Goal: Check status: Check status

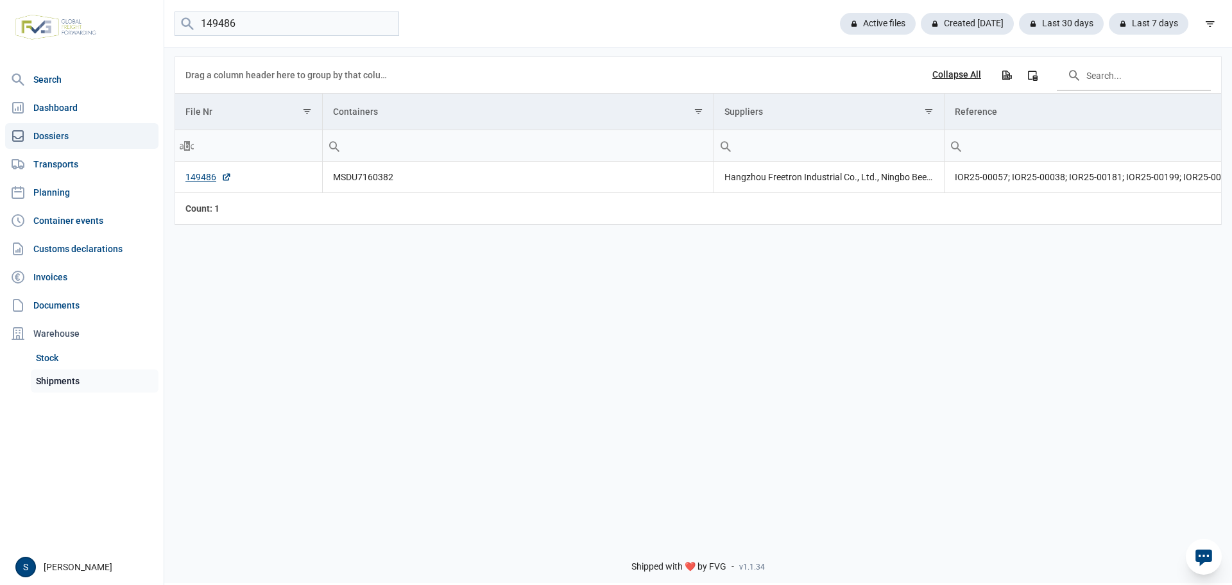
click at [62, 384] on link "Shipments" at bounding box center [95, 381] width 128 height 23
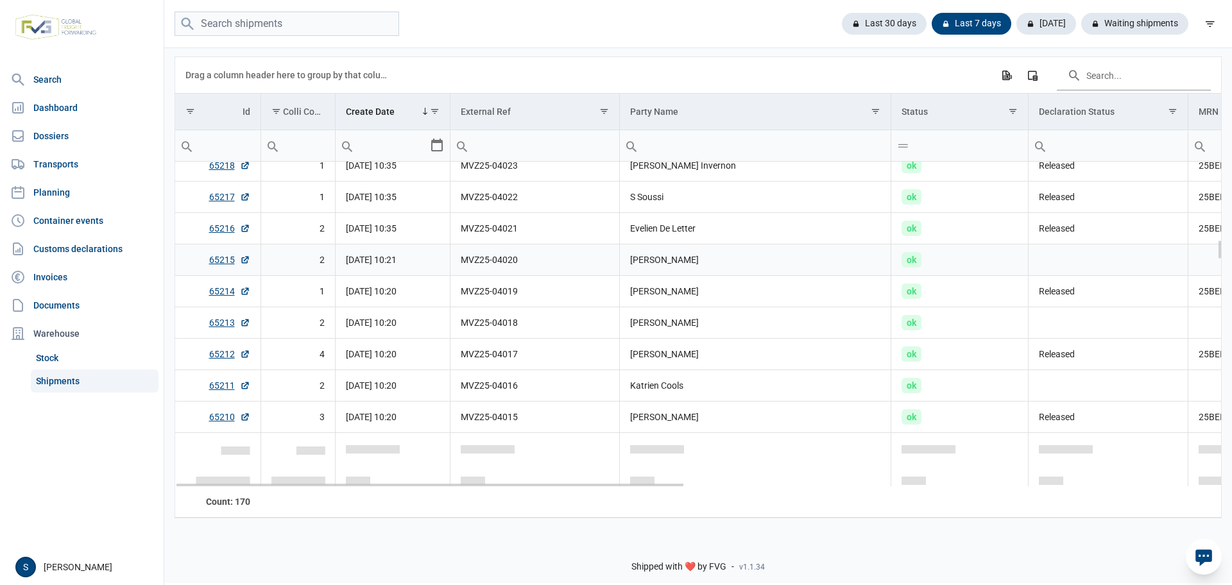
scroll to position [1284, 0]
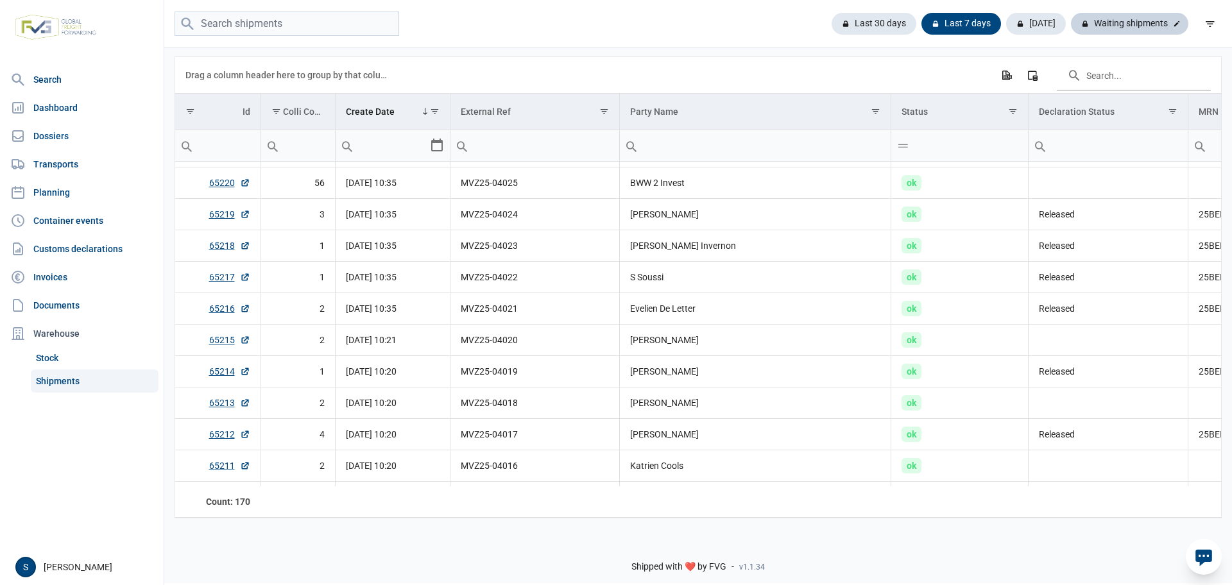
click at [1171, 20] on div at bounding box center [1177, 23] width 13 height 13
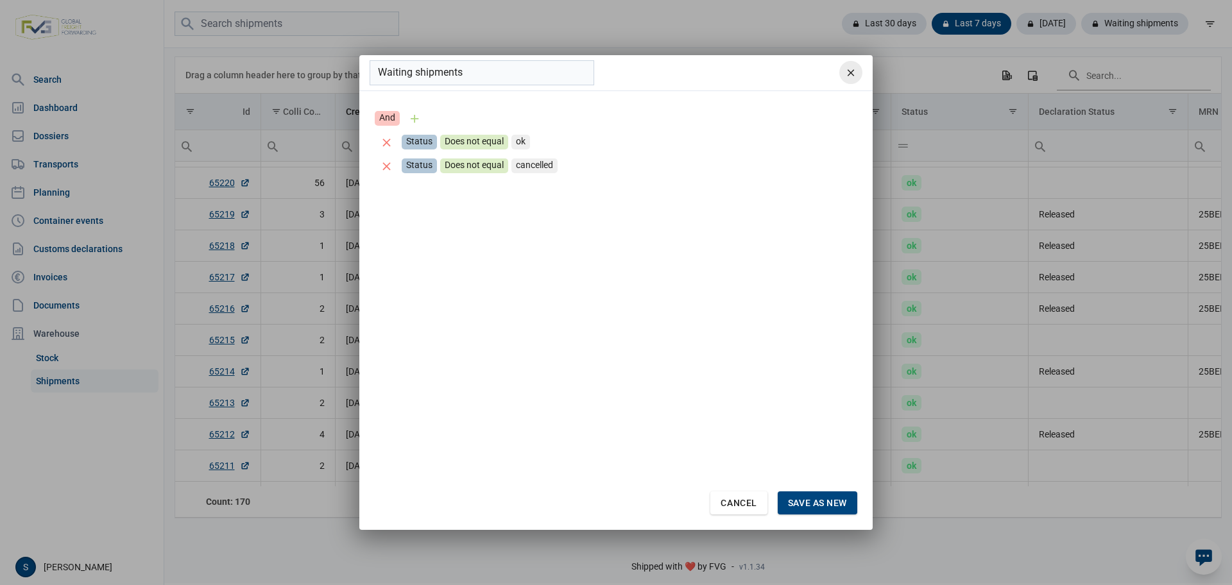
click at [856, 73] on icon "remove" at bounding box center [851, 73] width 12 height 12
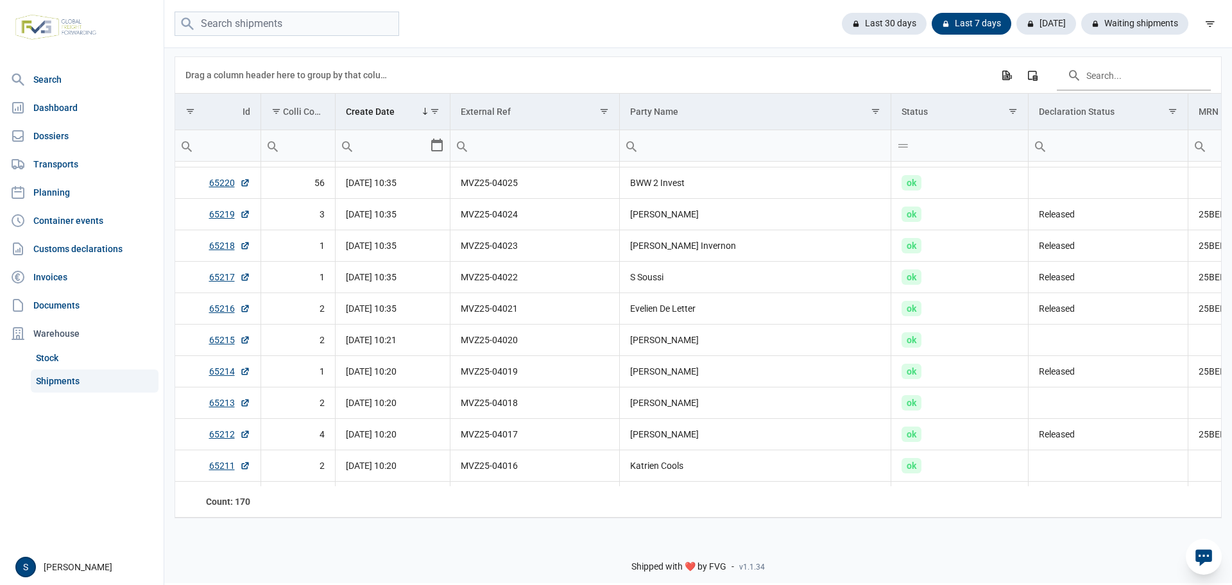
click at [1107, 7] on div "Last 30 days Last 7 days [DATE] Waiting shipments" at bounding box center [698, 24] width 1068 height 48
click at [1109, 24] on div "Waiting shipments" at bounding box center [1129, 24] width 117 height 22
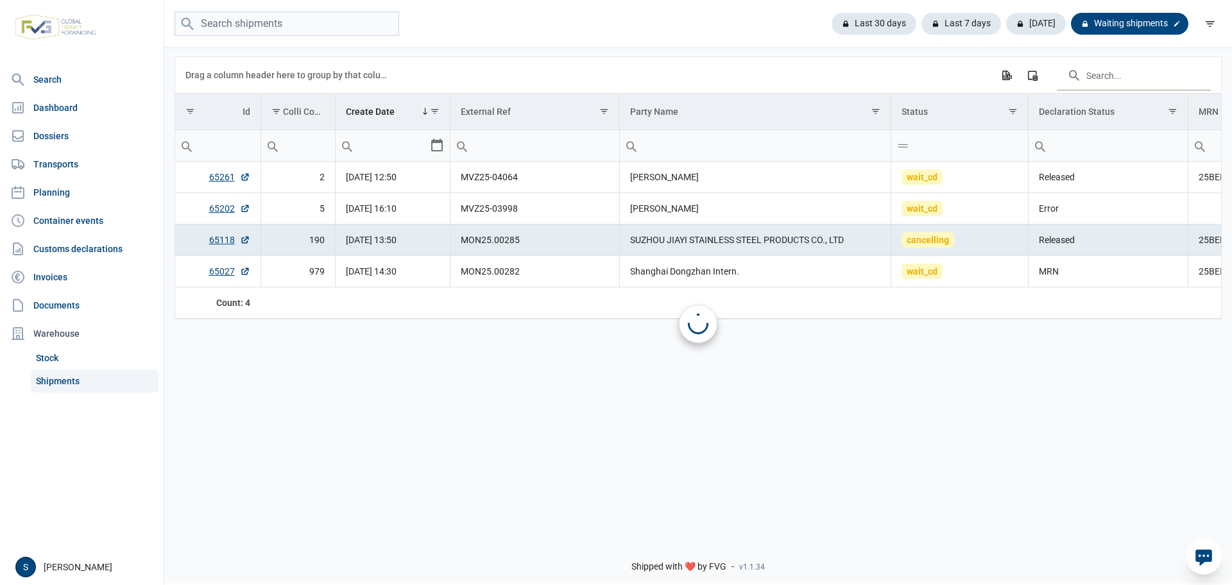
scroll to position [0, 0]
click at [953, 189] on td "wait_cd" at bounding box center [960, 177] width 137 height 31
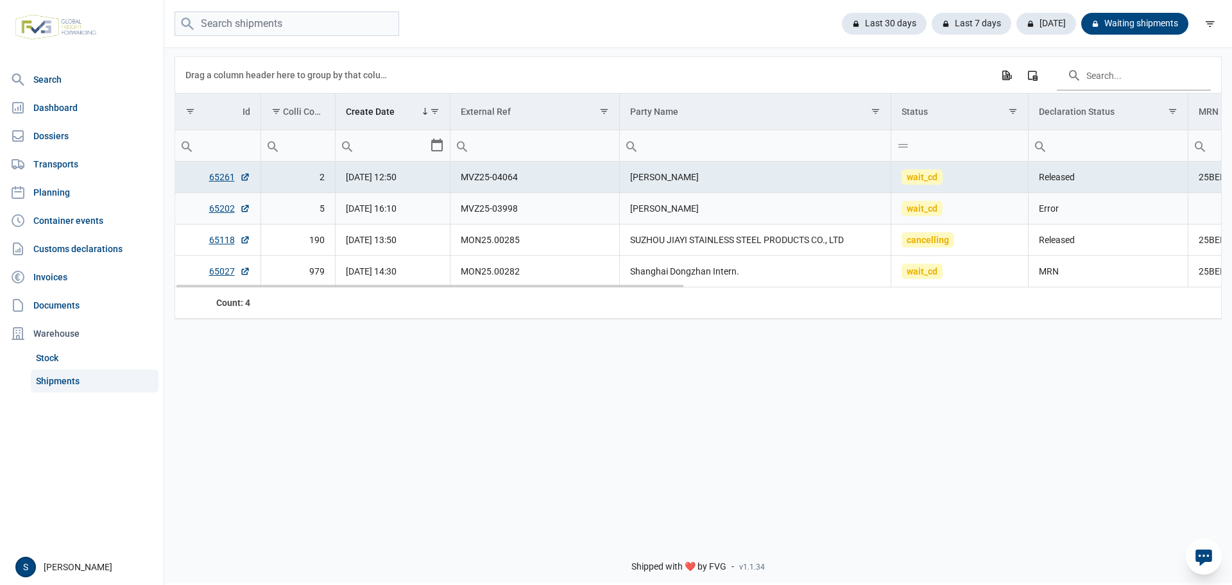
click at [743, 220] on td "[PERSON_NAME]" at bounding box center [756, 208] width 272 height 31
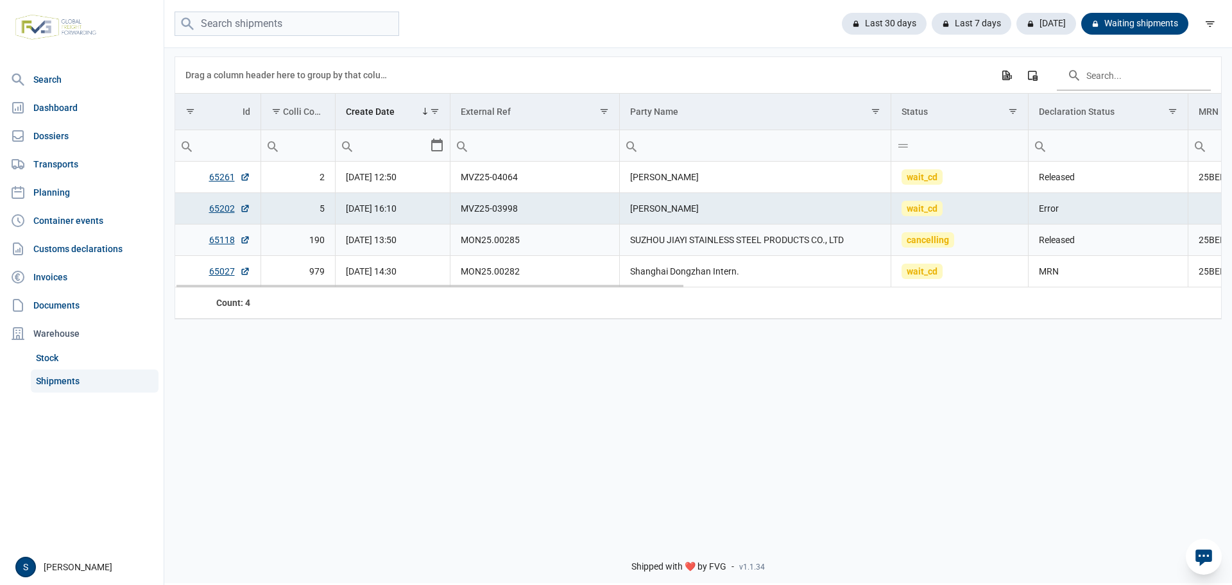
click at [772, 239] on td "SUZHOU JIAYI STAINLESS STEEL PRODUCTS CO., LTD" at bounding box center [756, 240] width 272 height 31
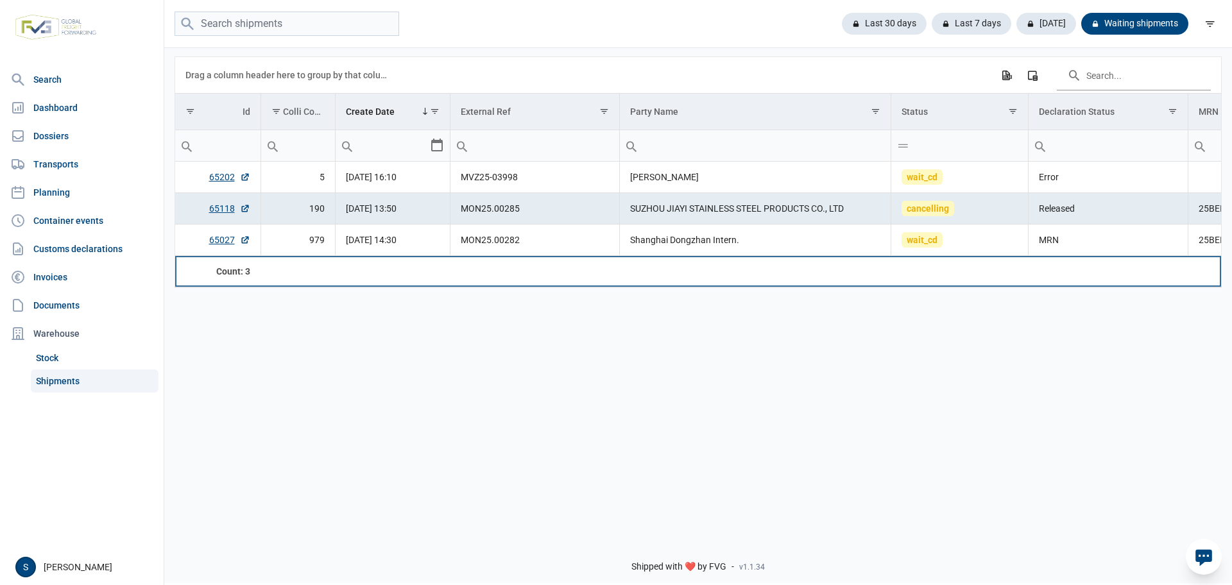
drag, startPoint x: 546, startPoint y: 262, endPoint x: 641, endPoint y: 266, distance: 95.7
click at [639, 267] on tr "Count: 3" at bounding box center [1249, 271] width 2148 height 31
drag, startPoint x: 639, startPoint y: 258, endPoint x: 691, endPoint y: 260, distance: 52.0
click at [691, 260] on td "Data grid with 3 rows and 18 columns" at bounding box center [756, 271] width 272 height 31
click at [661, 257] on td "Data grid with 3 rows and 18 columns" at bounding box center [756, 271] width 272 height 31
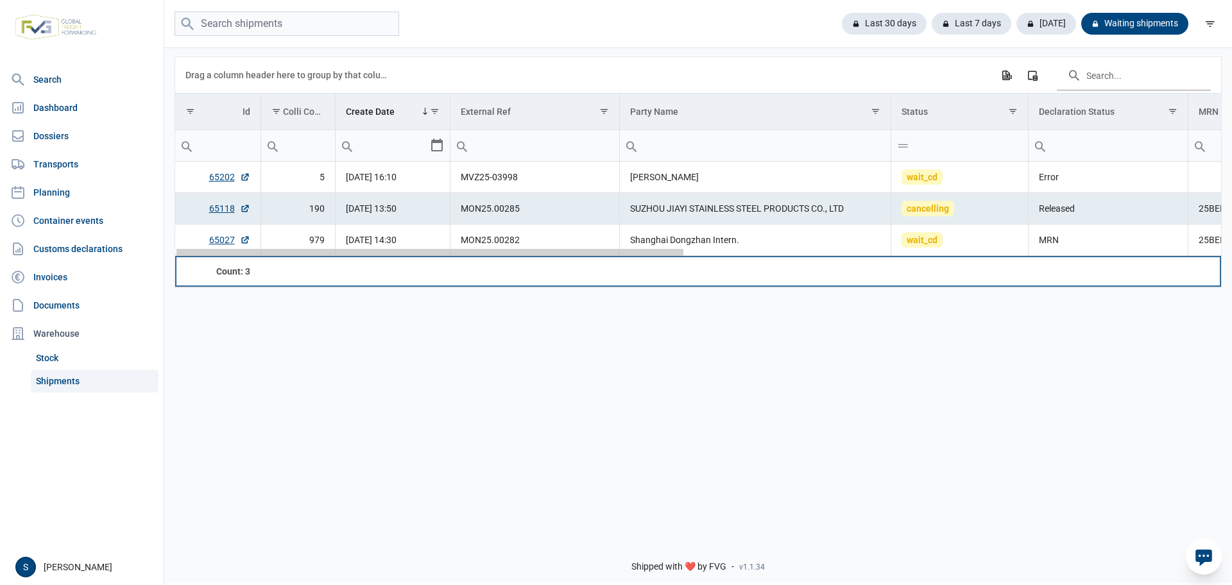
click at [671, 252] on body "For evaluation purposes only. Redistribution prohibited. Please register an exi…" at bounding box center [616, 270] width 1232 height 585
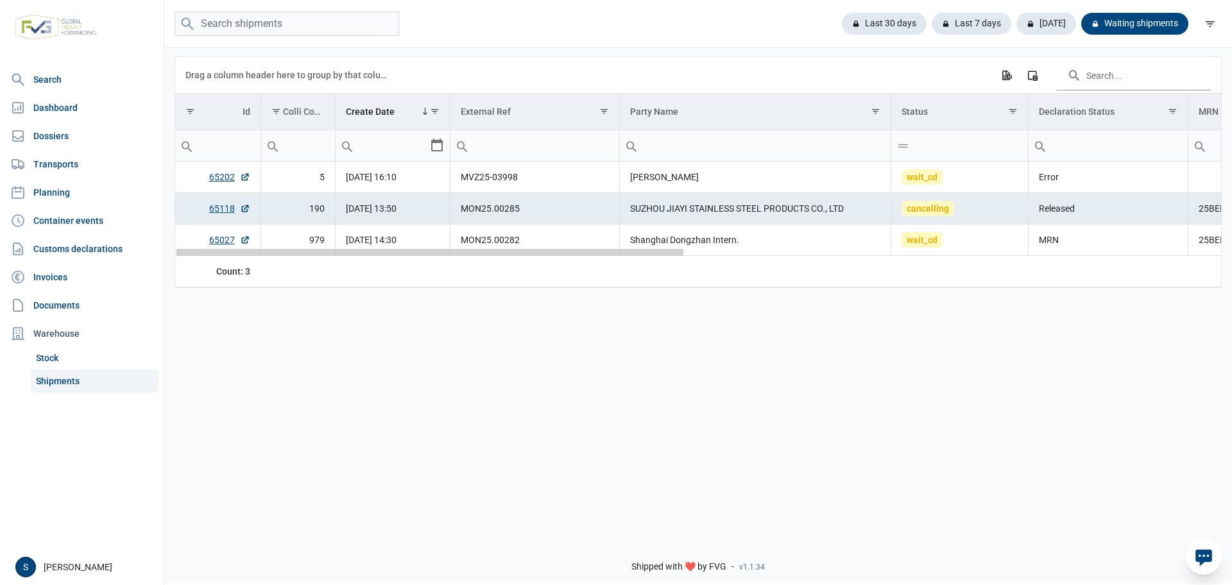
drag, startPoint x: 677, startPoint y: 252, endPoint x: 449, endPoint y: 293, distance: 231.7
click at [506, 307] on body "For evaluation purposes only. Redistribution prohibited. Please register an exi…" at bounding box center [616, 270] width 1232 height 585
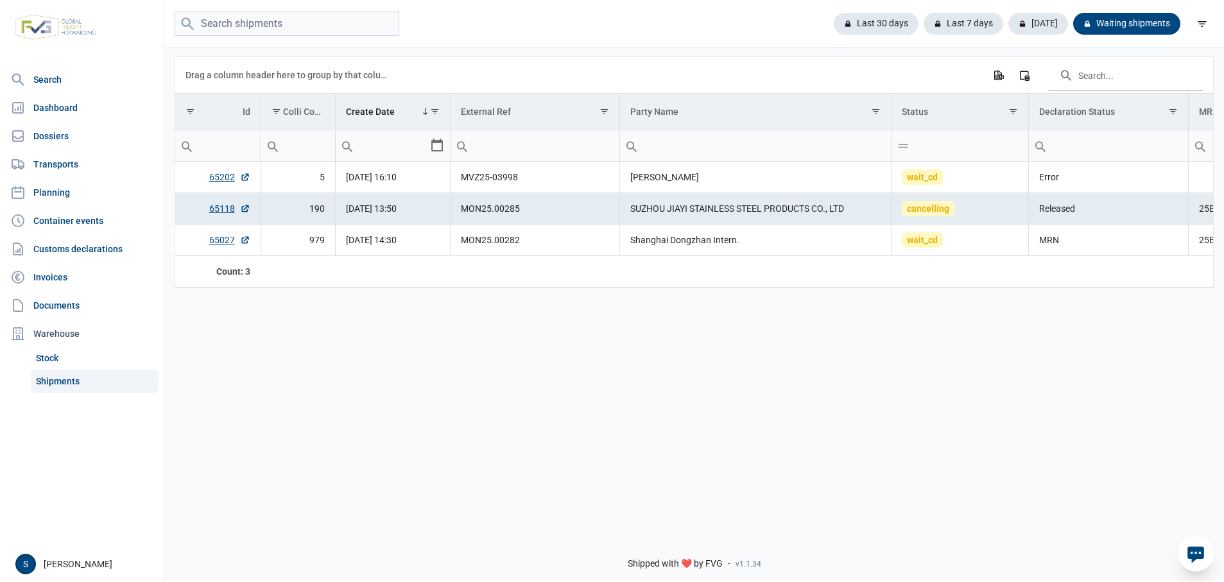
click at [78, 374] on link "Shipments" at bounding box center [95, 381] width 128 height 23
drag, startPoint x: 874, startPoint y: 341, endPoint x: 737, endPoint y: 316, distance: 139.5
click at [872, 341] on div "Data grid with 3 rows and 18 columns Drag a column header here to group by that…" at bounding box center [694, 285] width 1060 height 479
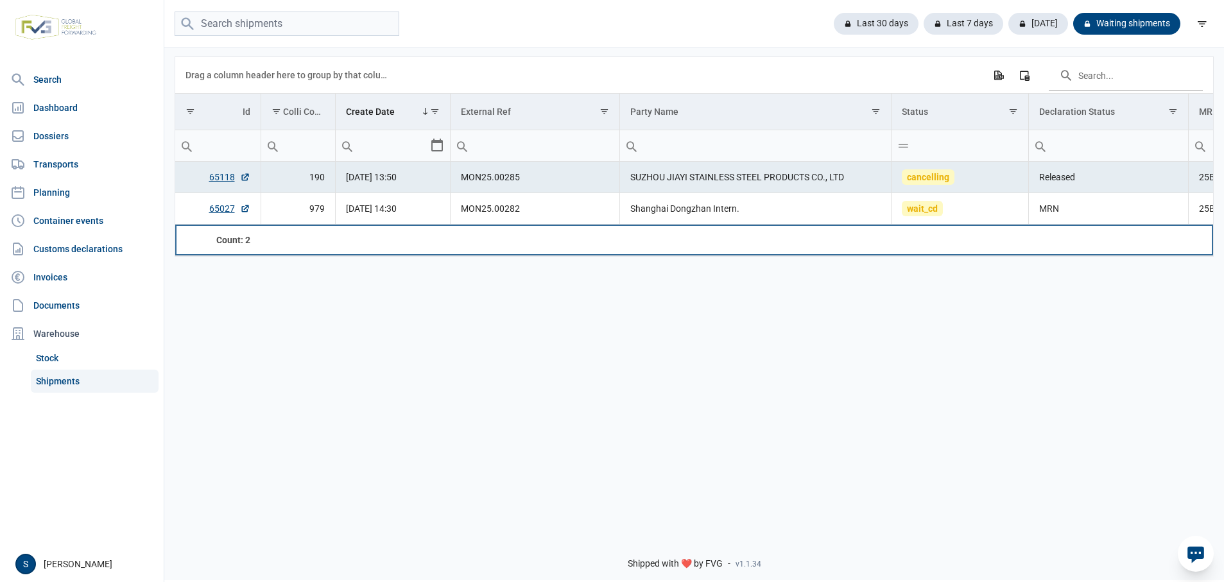
drag, startPoint x: 628, startPoint y: 227, endPoint x: 1001, endPoint y: 260, distance: 373.7
click at [1001, 260] on div "Data grid with 2 rows and 18 columns Drag a column header here to group by that…" at bounding box center [694, 285] width 1060 height 479
click at [623, 223] on div "Data grid with 2 rows and 18 columns" at bounding box center [426, 221] width 499 height 7
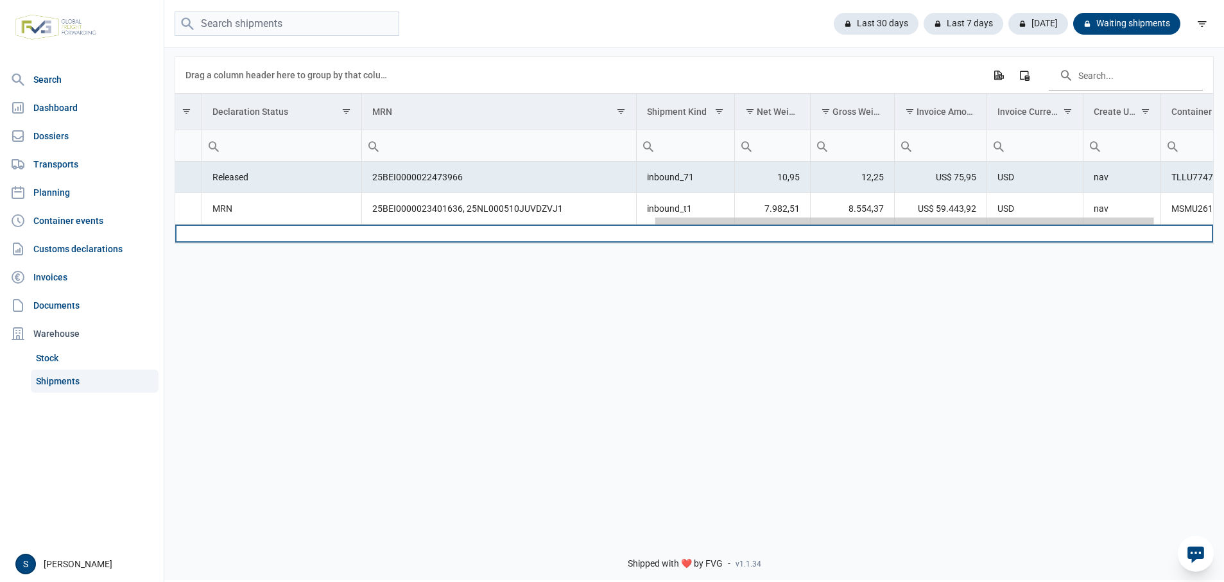
scroll to position [0, 614]
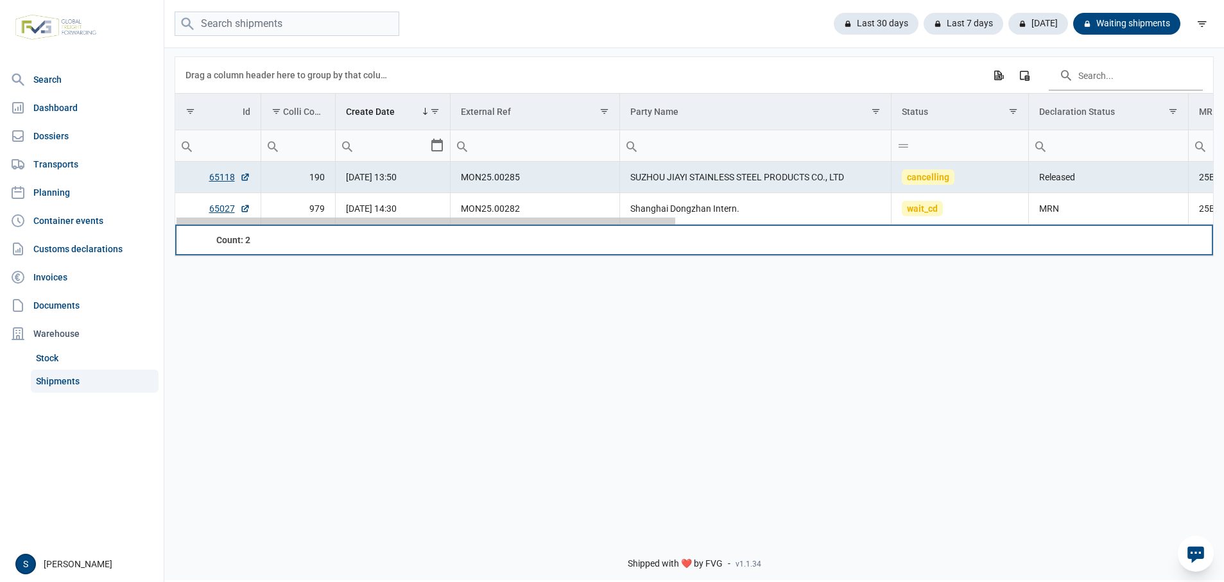
drag, startPoint x: 629, startPoint y: 221, endPoint x: 0, endPoint y: 241, distance: 629.3
click at [0, 241] on body "For evaluation purposes only. Redistribution prohibited. Please register an exi…" at bounding box center [612, 269] width 1224 height 582
drag, startPoint x: 626, startPoint y: 225, endPoint x: 1, endPoint y: 6, distance: 662.6
click at [0, 117] on body "For evaluation purposes only. Redistribution prohibited. Please register an exi…" at bounding box center [612, 269] width 1224 height 582
